Goal: Find specific page/section: Find specific page/section

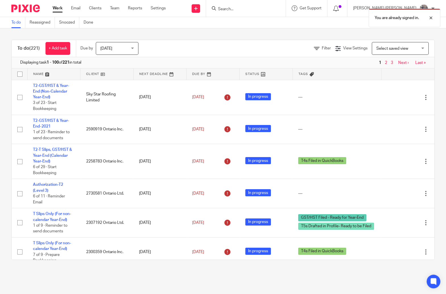
click at [262, 9] on div "You are already signed in." at bounding box center [331, 17] width 217 height 22
click at [427, 18] on div at bounding box center [426, 17] width 15 height 7
click at [268, 11] on input "Search" at bounding box center [242, 9] width 51 height 5
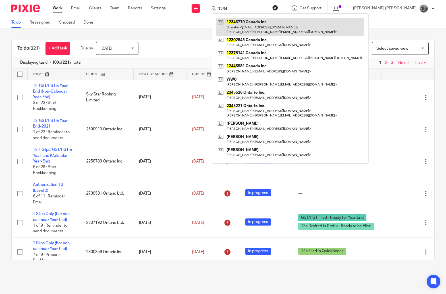
type input "1234"
click at [272, 29] on link at bounding box center [290, 27] width 148 height 18
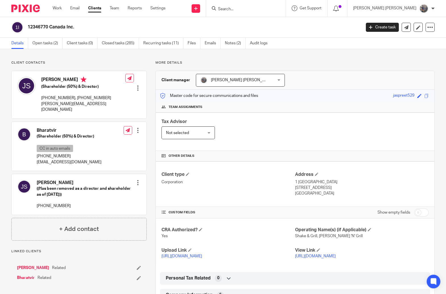
scroll to position [129, 0]
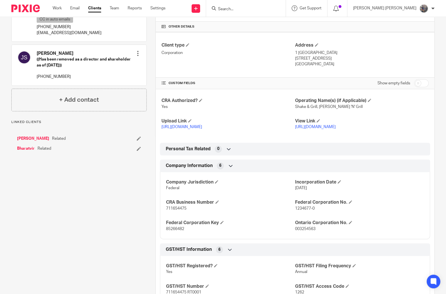
click at [168, 208] on span "711654475" at bounding box center [176, 208] width 20 height 4
copy span "711654475"
